Goal: Transaction & Acquisition: Book appointment/travel/reservation

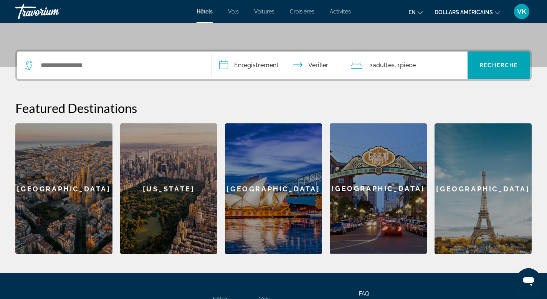
scroll to position [200, 0]
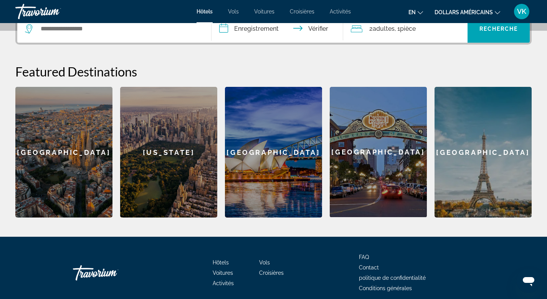
click at [480, 172] on div "[GEOGRAPHIC_DATA]" at bounding box center [483, 152] width 97 height 131
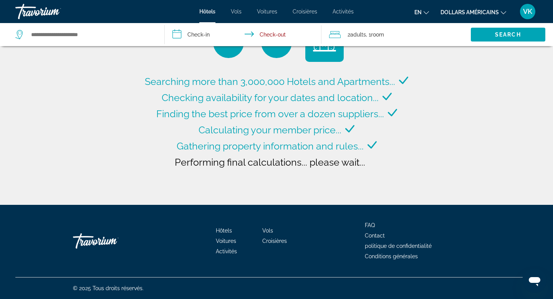
type input "**********"
